Goal: Task Accomplishment & Management: Manage account settings

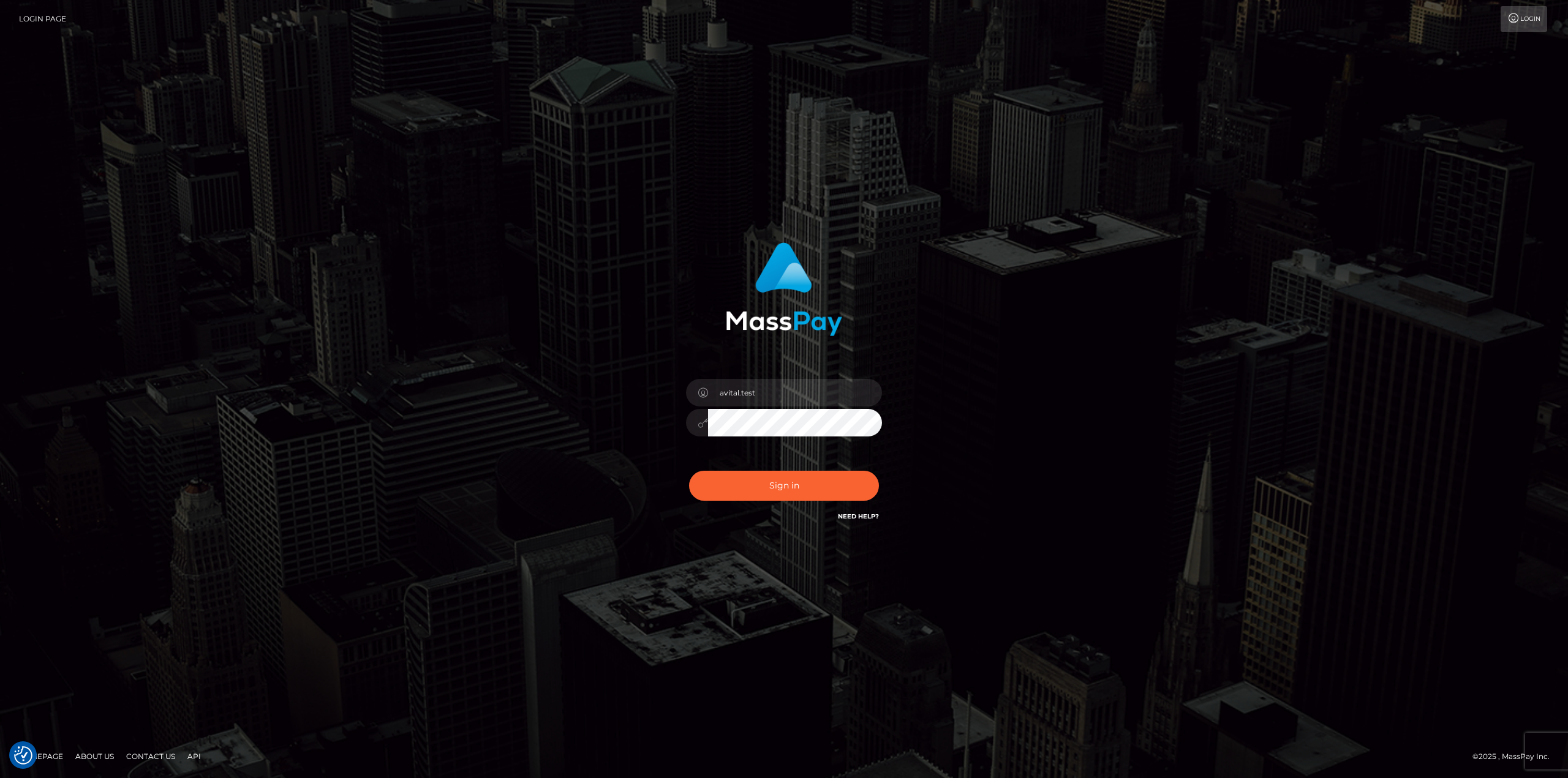
click at [863, 392] on input "avital.test" at bounding box center [795, 392] width 174 height 27
type input "avital.dev"
click at [786, 488] on button "Sign in" at bounding box center [784, 485] width 190 height 30
click at [864, 395] on input "avital.test" at bounding box center [795, 392] width 174 height 27
type input "avital.dev"
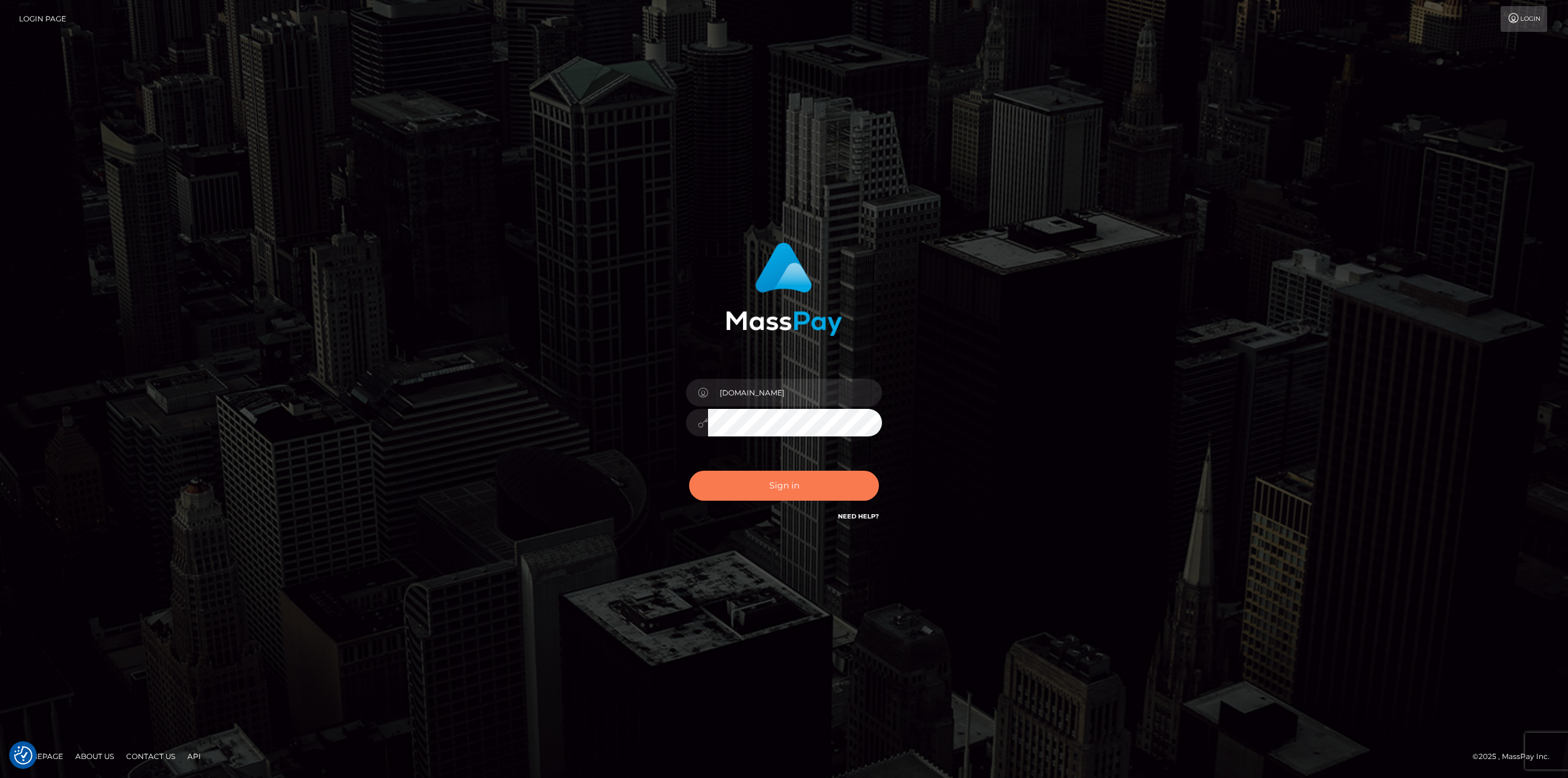
click at [814, 487] on button "Sign in" at bounding box center [784, 485] width 190 height 30
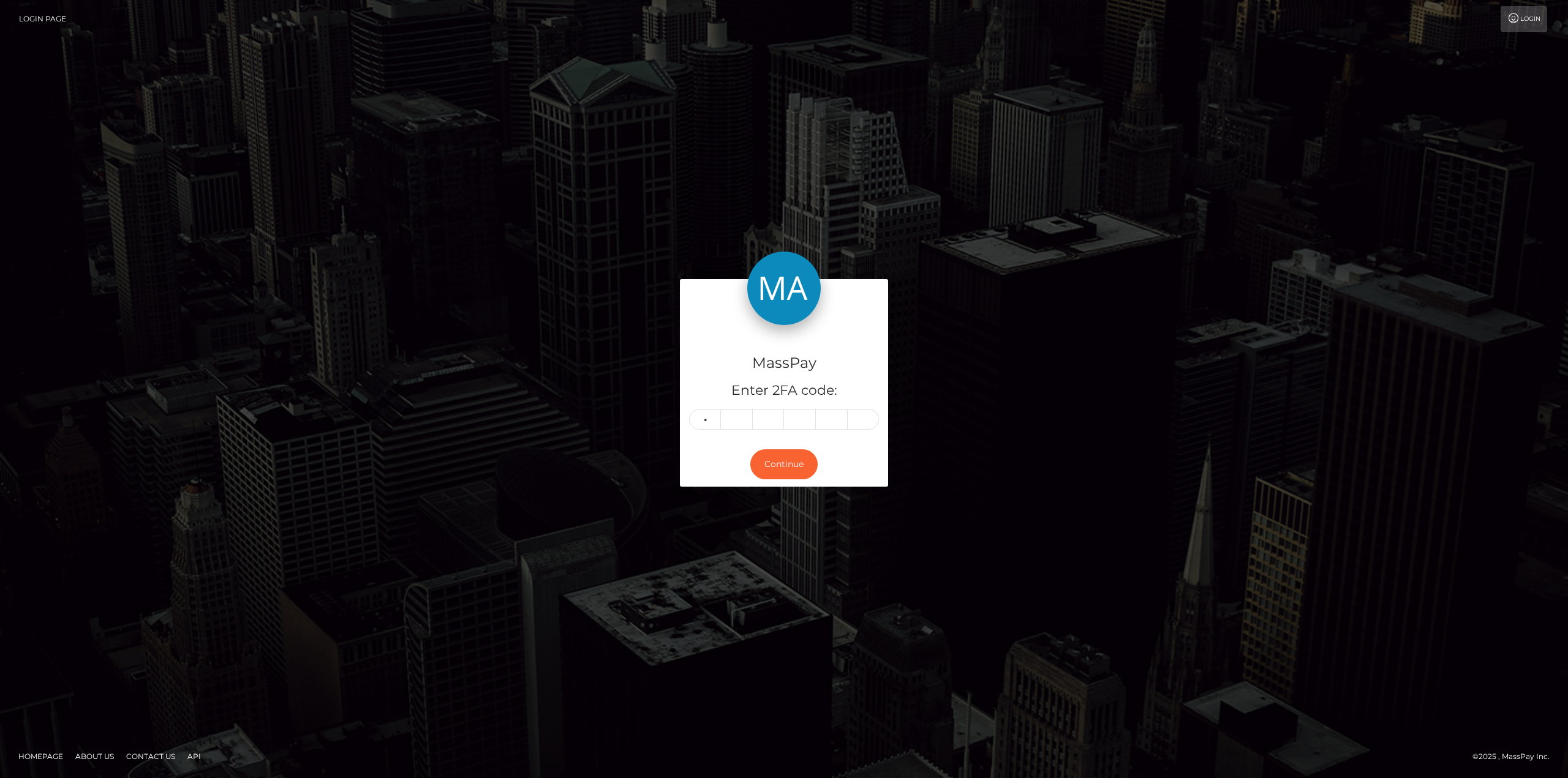
type input "6"
type input "2"
type input "8"
type input "9"
type input "2"
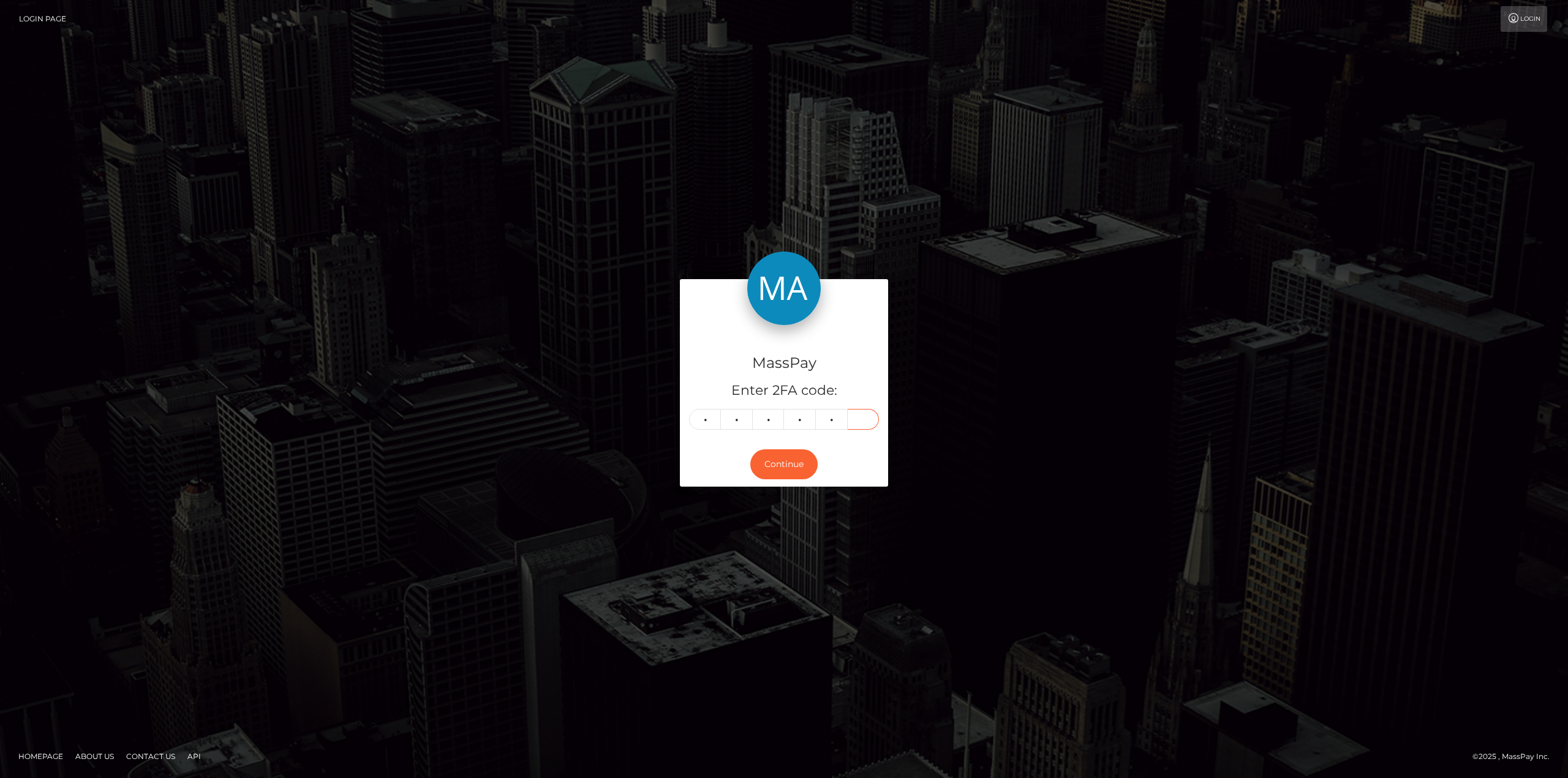
type input "4"
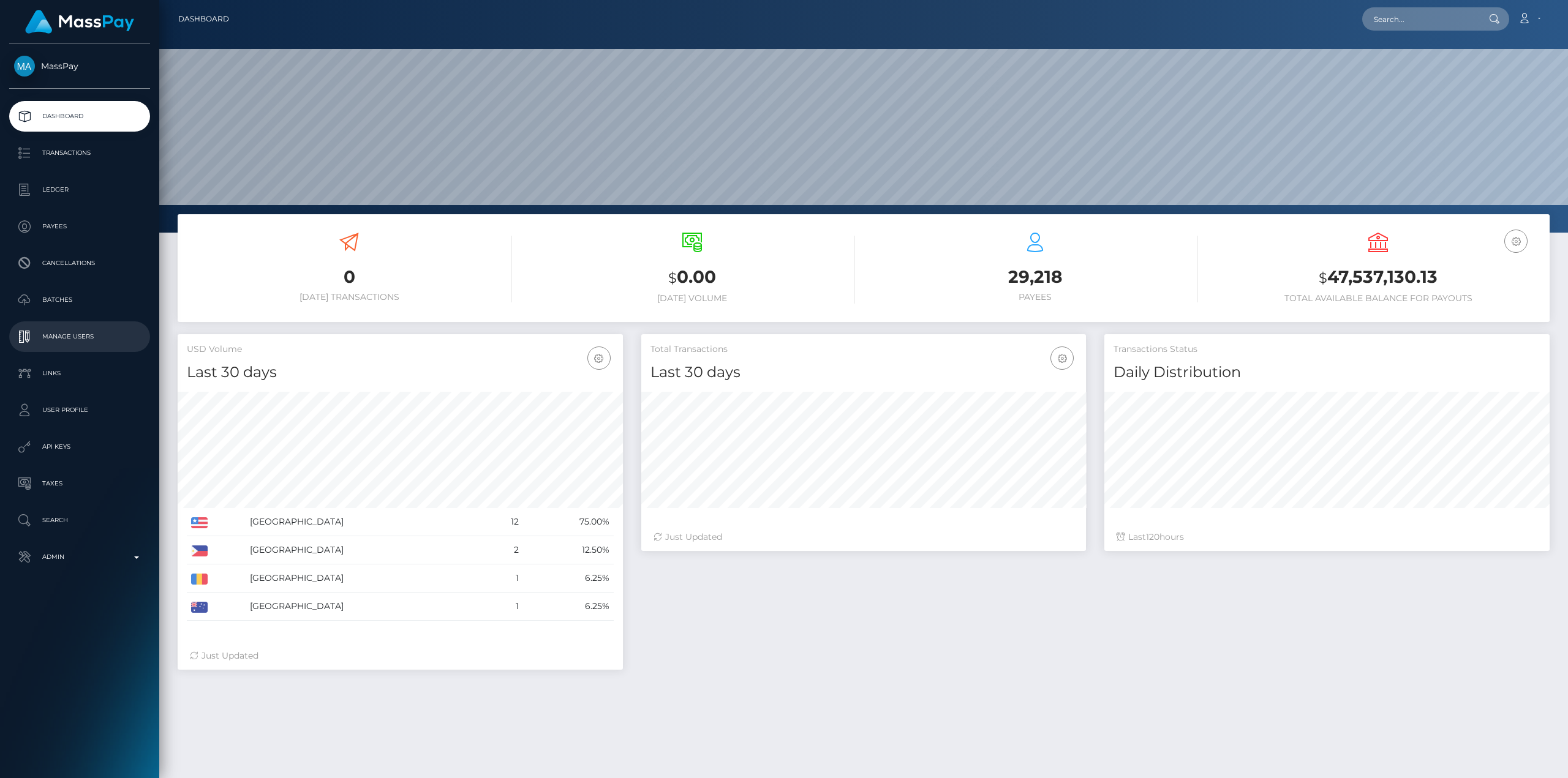
scroll to position [218, 445]
click at [57, 340] on p "Manage Users" at bounding box center [79, 336] width 131 height 18
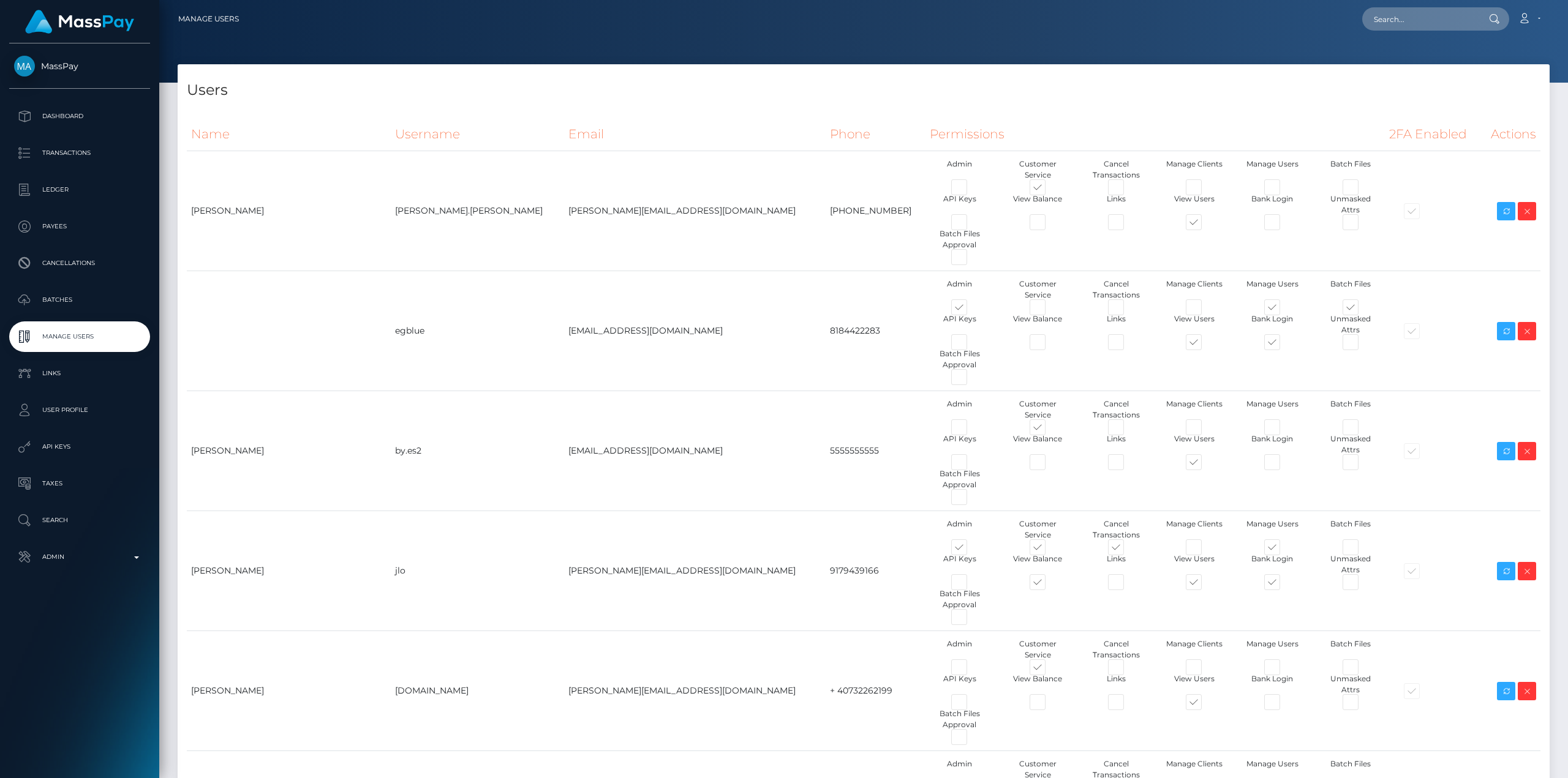
type input "avital.dev"
click at [89, 561] on p "Admin" at bounding box center [79, 557] width 131 height 18
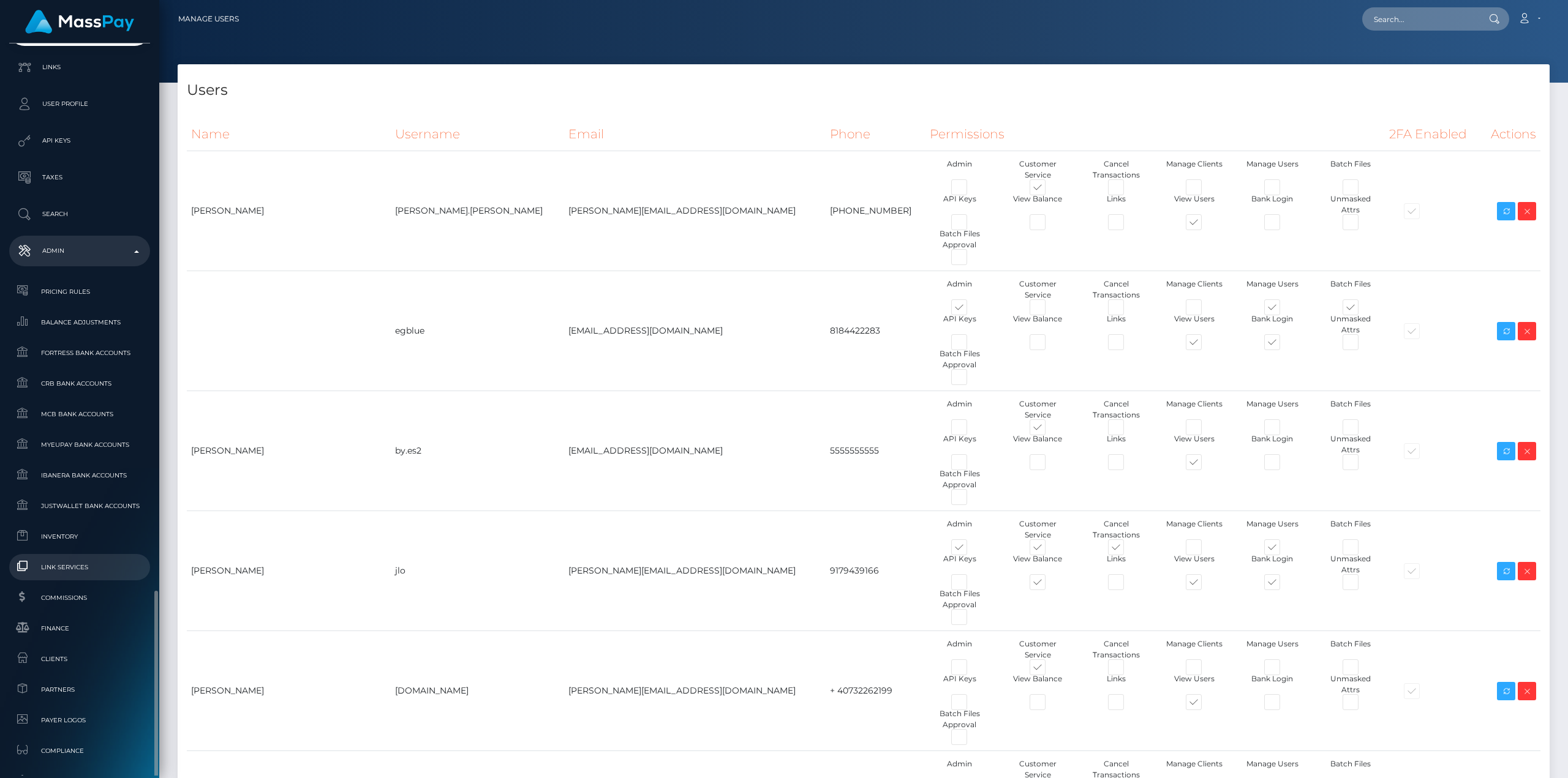
scroll to position [542, 0]
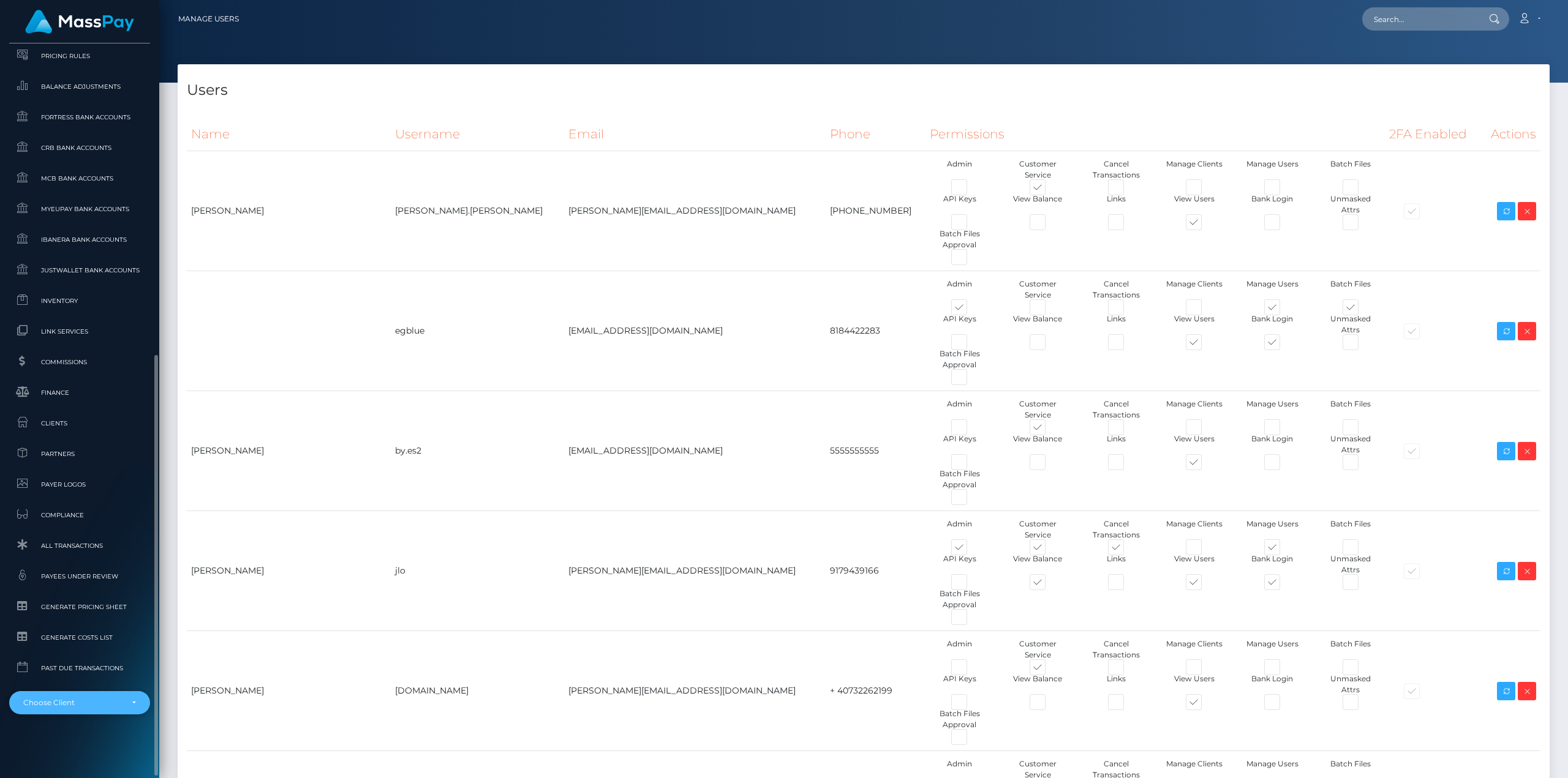
click at [102, 698] on div "Choose Client" at bounding box center [72, 703] width 99 height 9
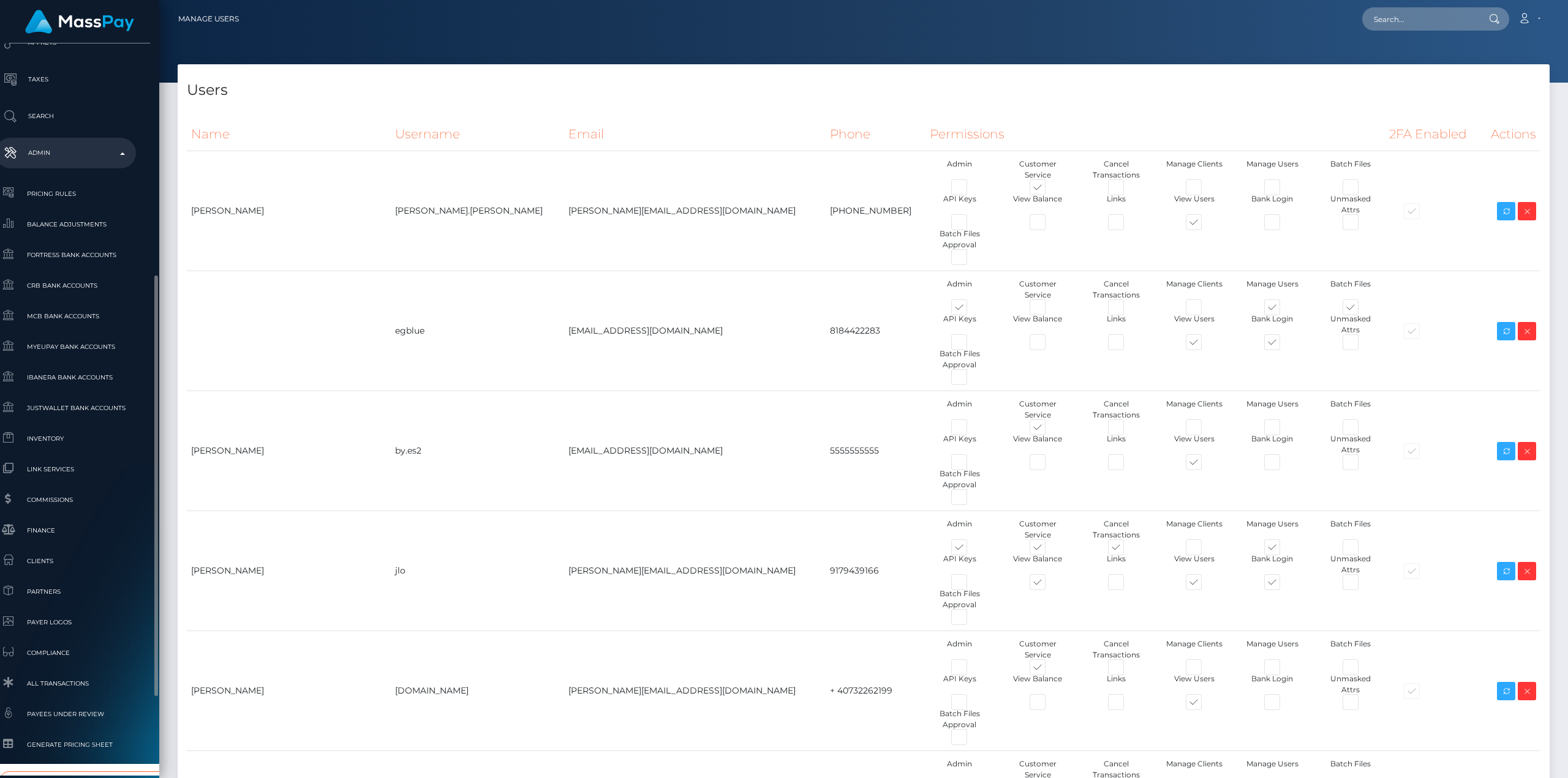
scroll to position [542, 14]
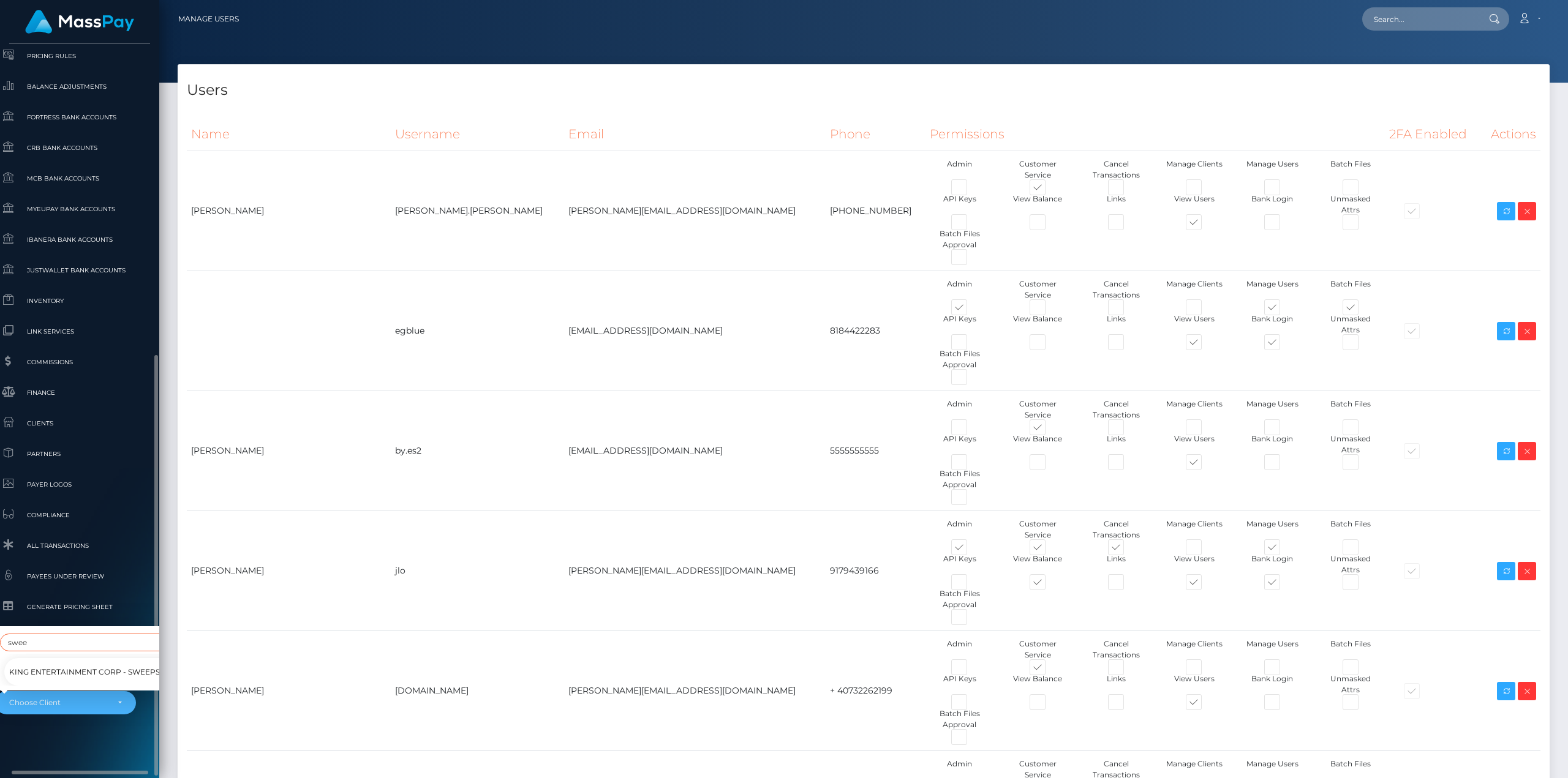
type input "swee"
click at [81, 664] on span "King Entertainment Corp - Sweeps" at bounding box center [85, 672] width 151 height 16
select select "347"
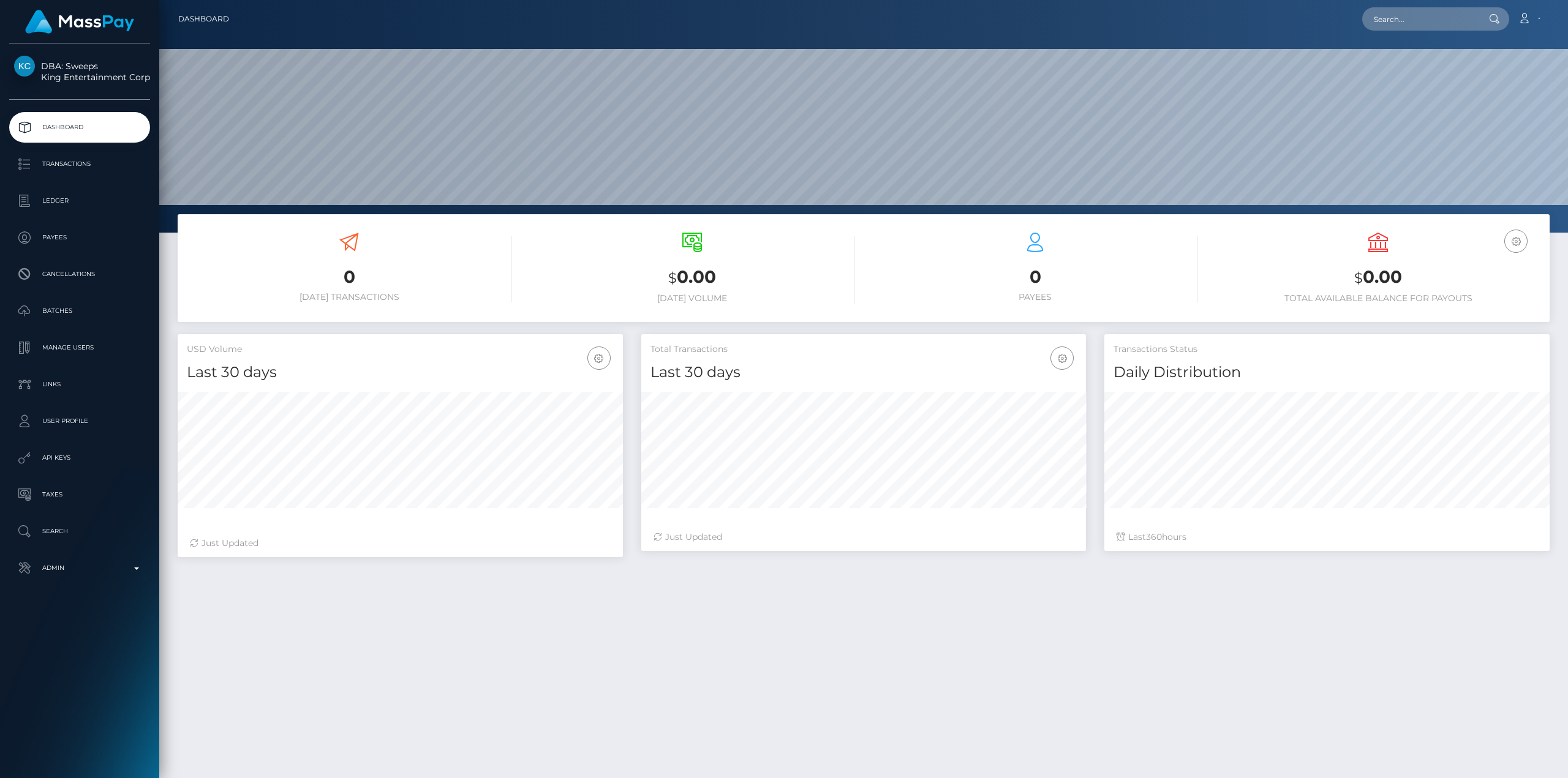
scroll to position [218, 445]
click at [65, 344] on p "Manage Users" at bounding box center [79, 347] width 131 height 18
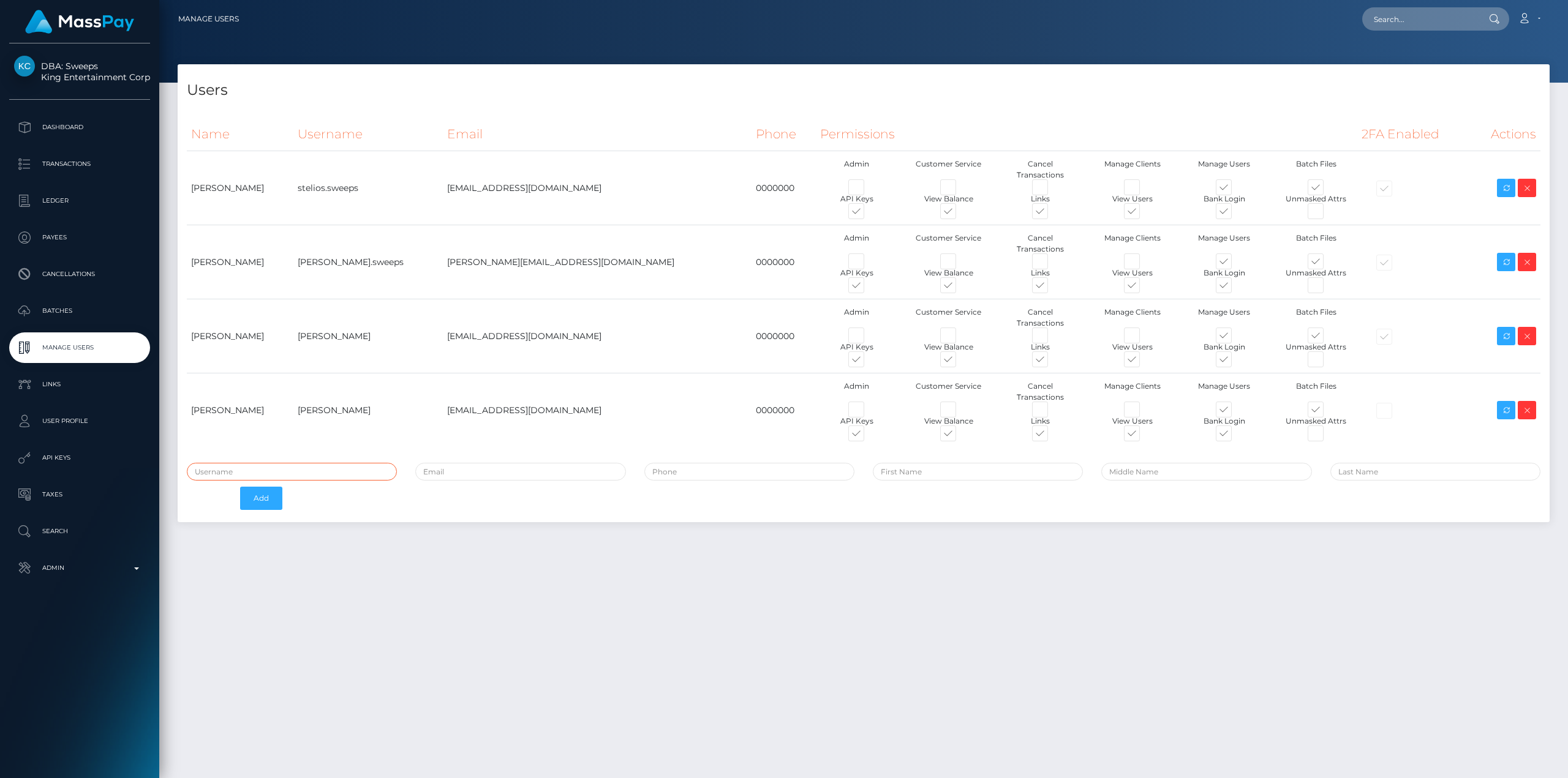
type input "avital.test"
click at [574, 572] on div "Users Name Username Email Phone Permissions 2FA Enabled Actions" at bounding box center [863, 416] width 1409 height 703
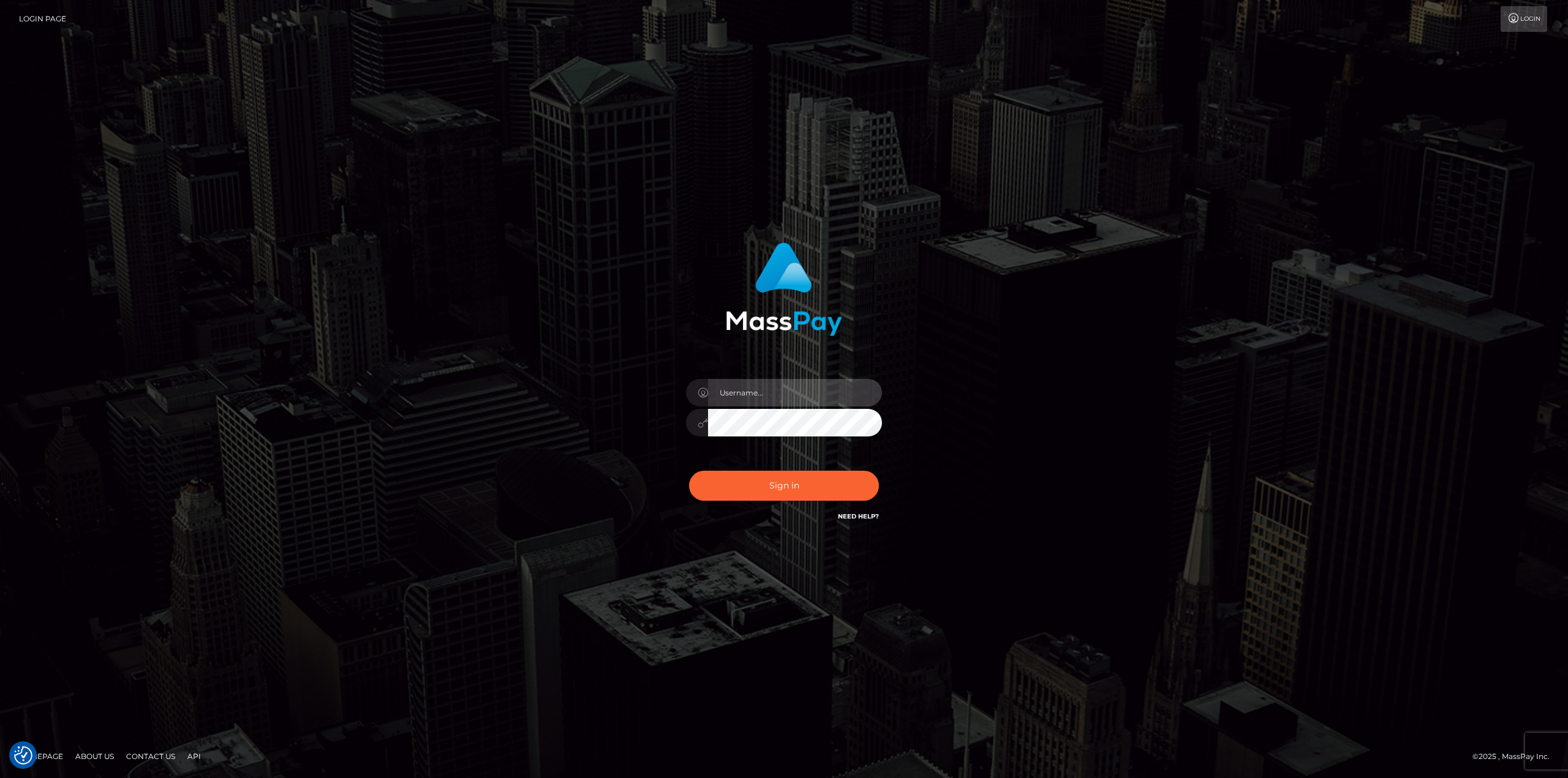
type input "avital.test"
